Goal: Task Accomplishment & Management: Manage account settings

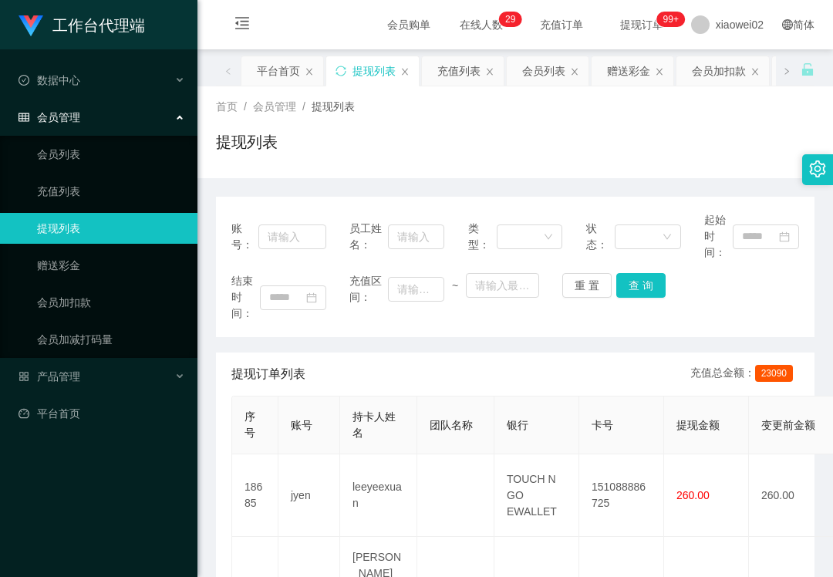
scroll to position [205, 0]
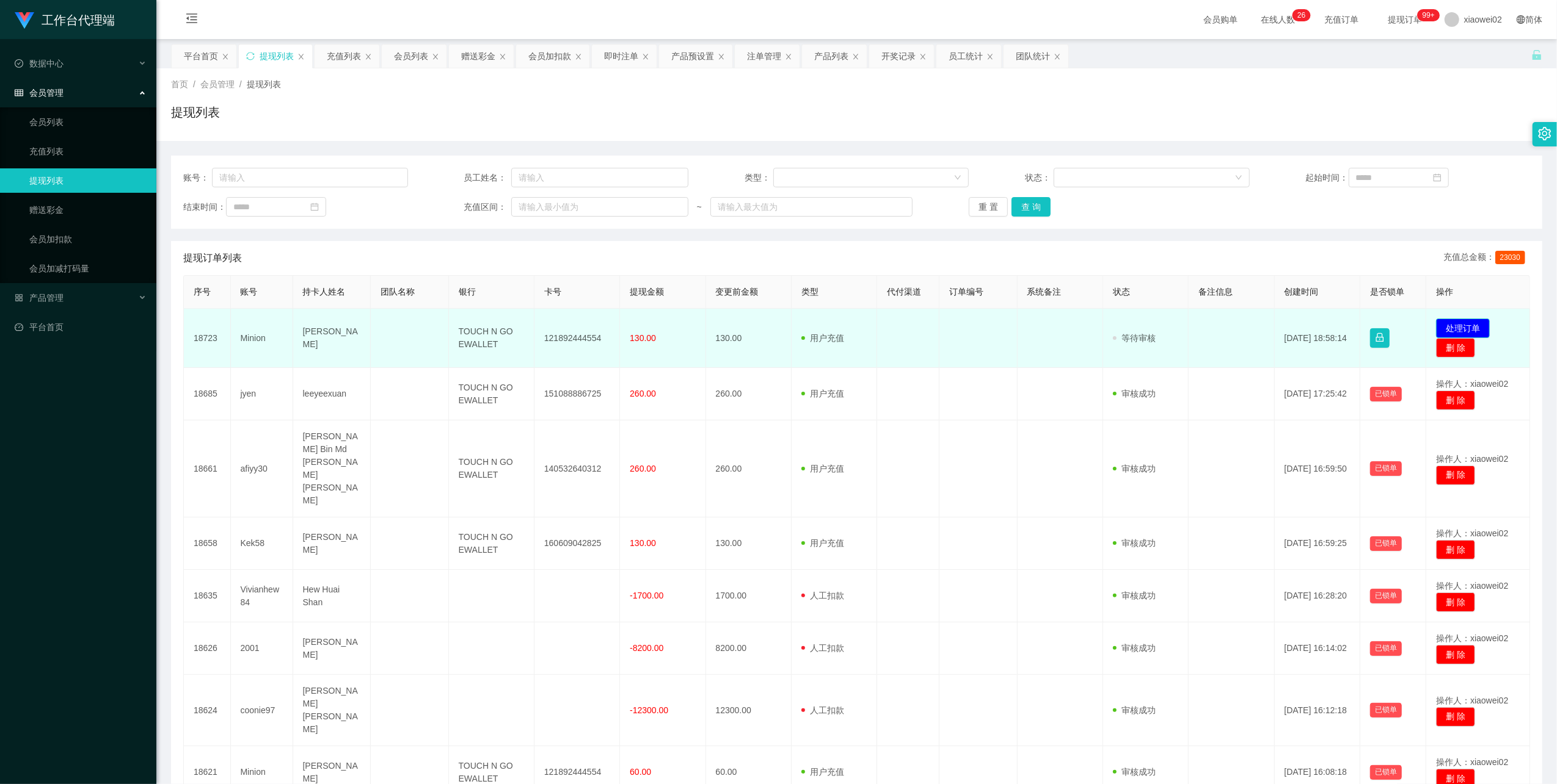
click at [1449, 328] on button "处理订单" at bounding box center [1463, 328] width 54 height 20
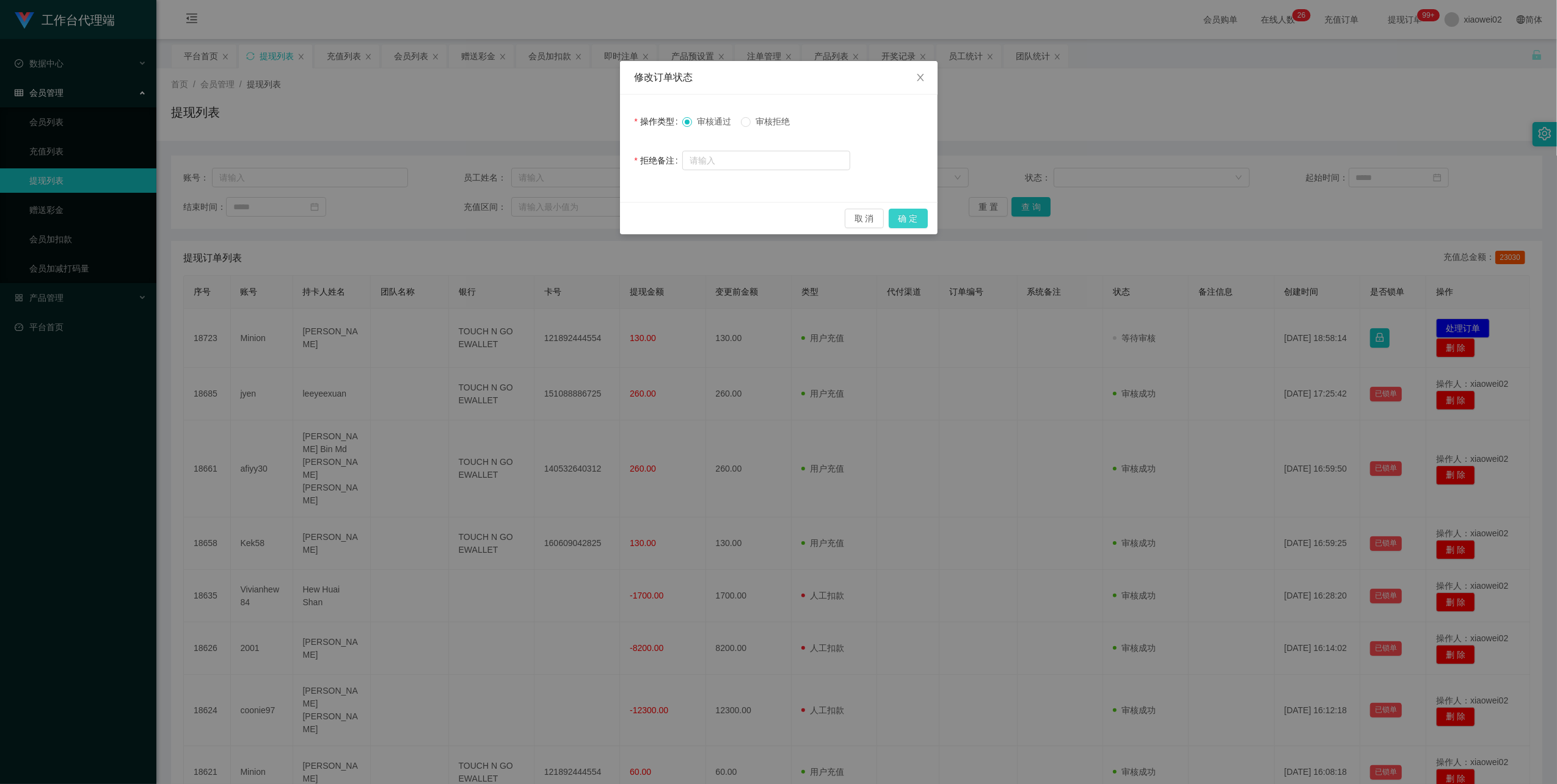
click at [907, 218] on button "确 定" at bounding box center [908, 218] width 39 height 20
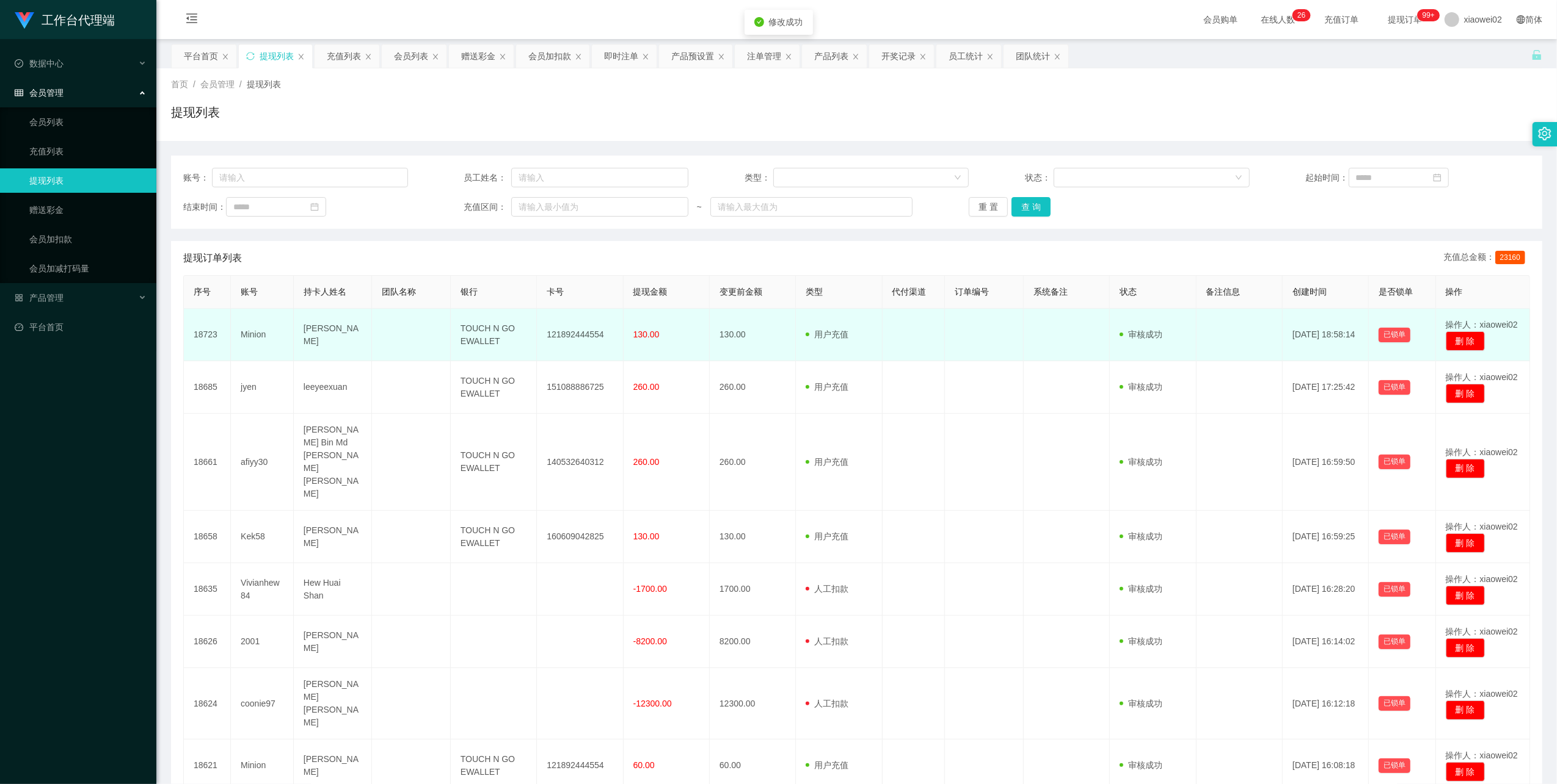
click at [583, 335] on td "121892444554" at bounding box center [579, 335] width 86 height 52
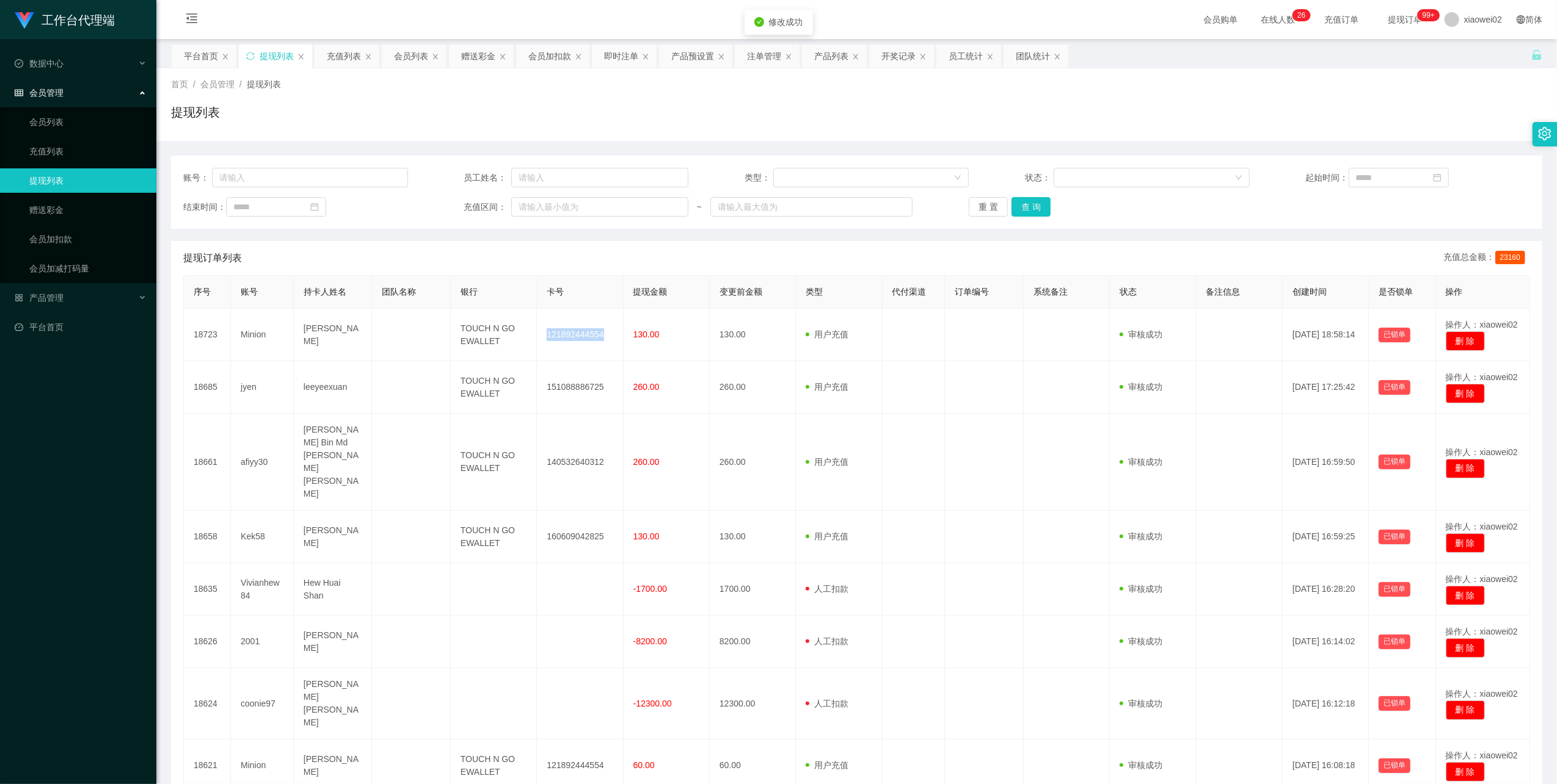
copy td "121892444554"
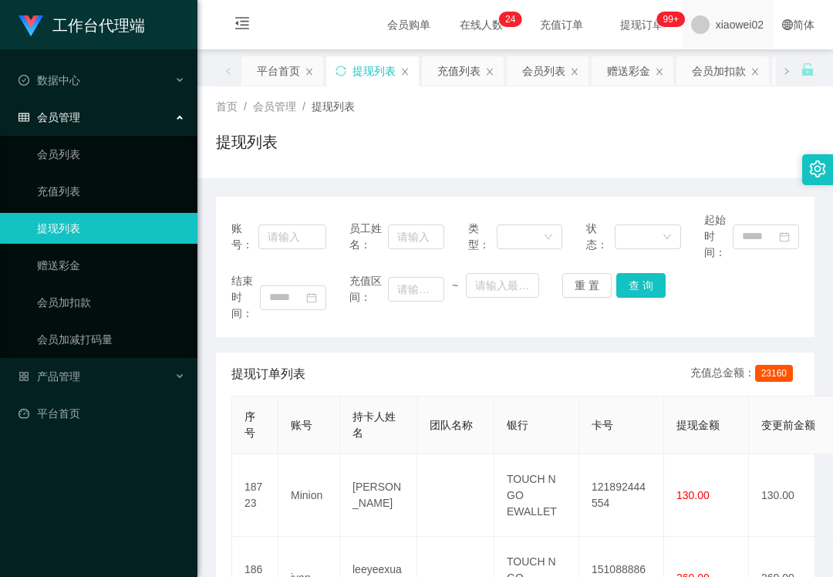
drag, startPoint x: 778, startPoint y: 157, endPoint x: 741, endPoint y: 29, distance: 133.3
click at [778, 147] on div "提现列表" at bounding box center [515, 147] width 599 height 35
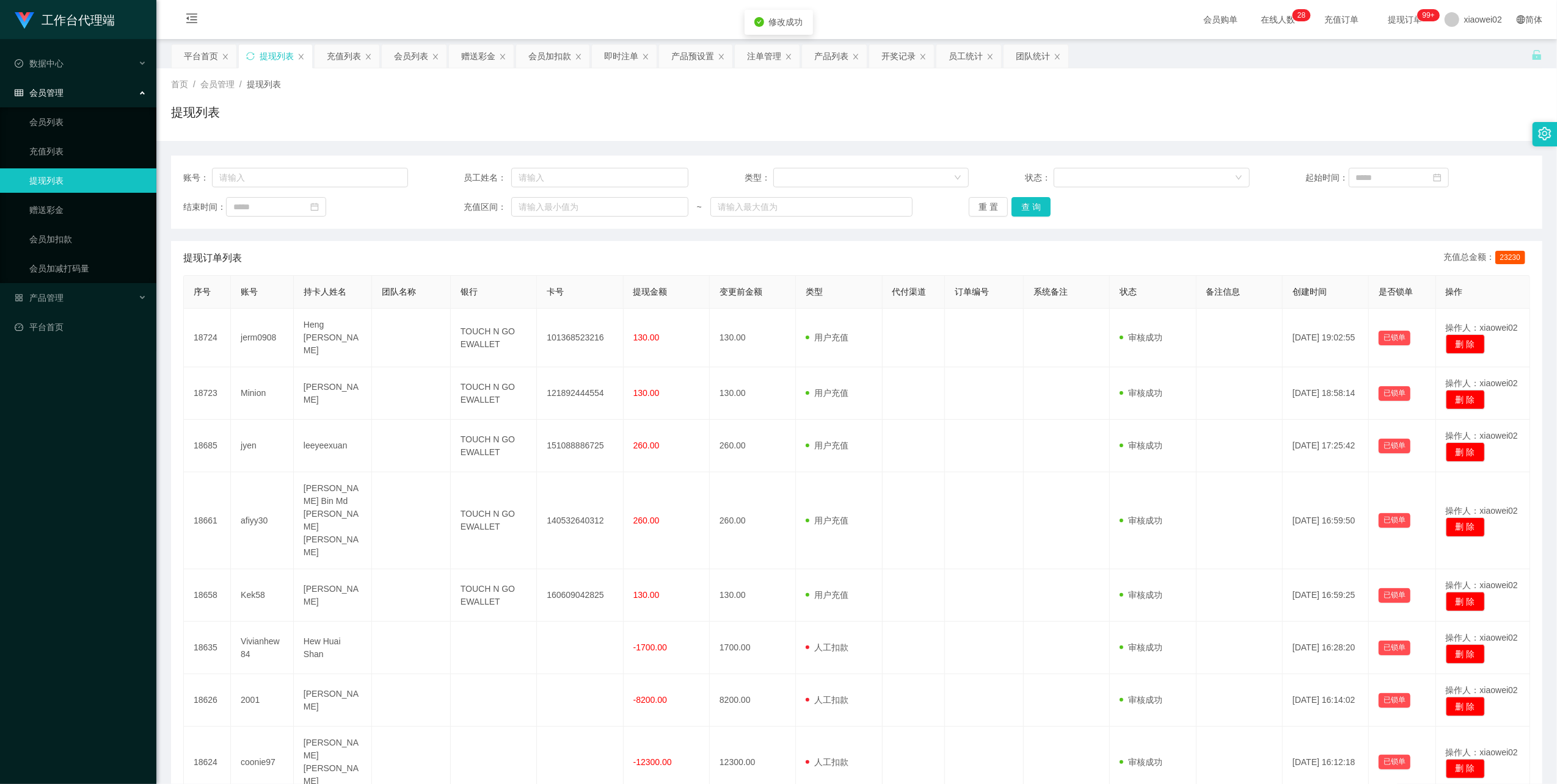
click at [578, 330] on td "101368523216" at bounding box center [579, 338] width 86 height 59
copy td "101368523216"
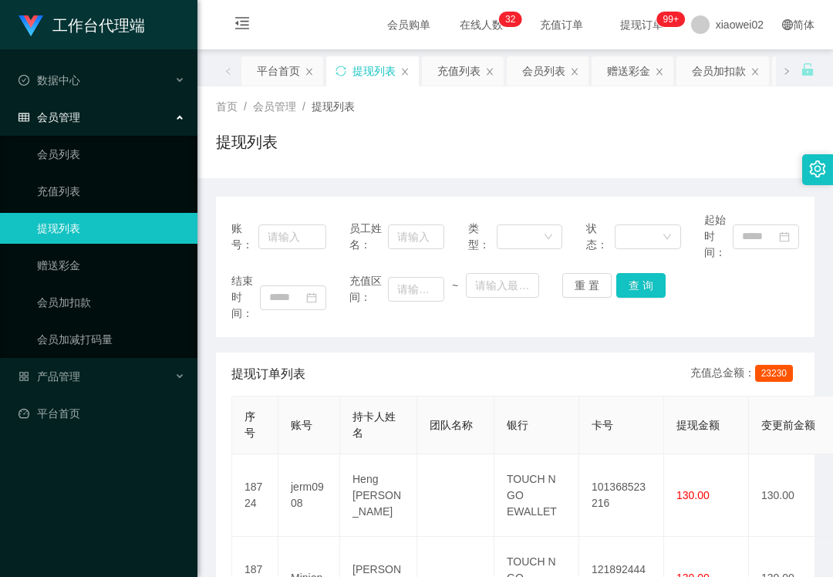
drag, startPoint x: 751, startPoint y: 128, endPoint x: 755, endPoint y: 100, distance: 28.0
click at [751, 128] on div "首页 / 会员管理 / 提现列表 / 提现列表" at bounding box center [515, 132] width 599 height 67
